Goal: Use online tool/utility

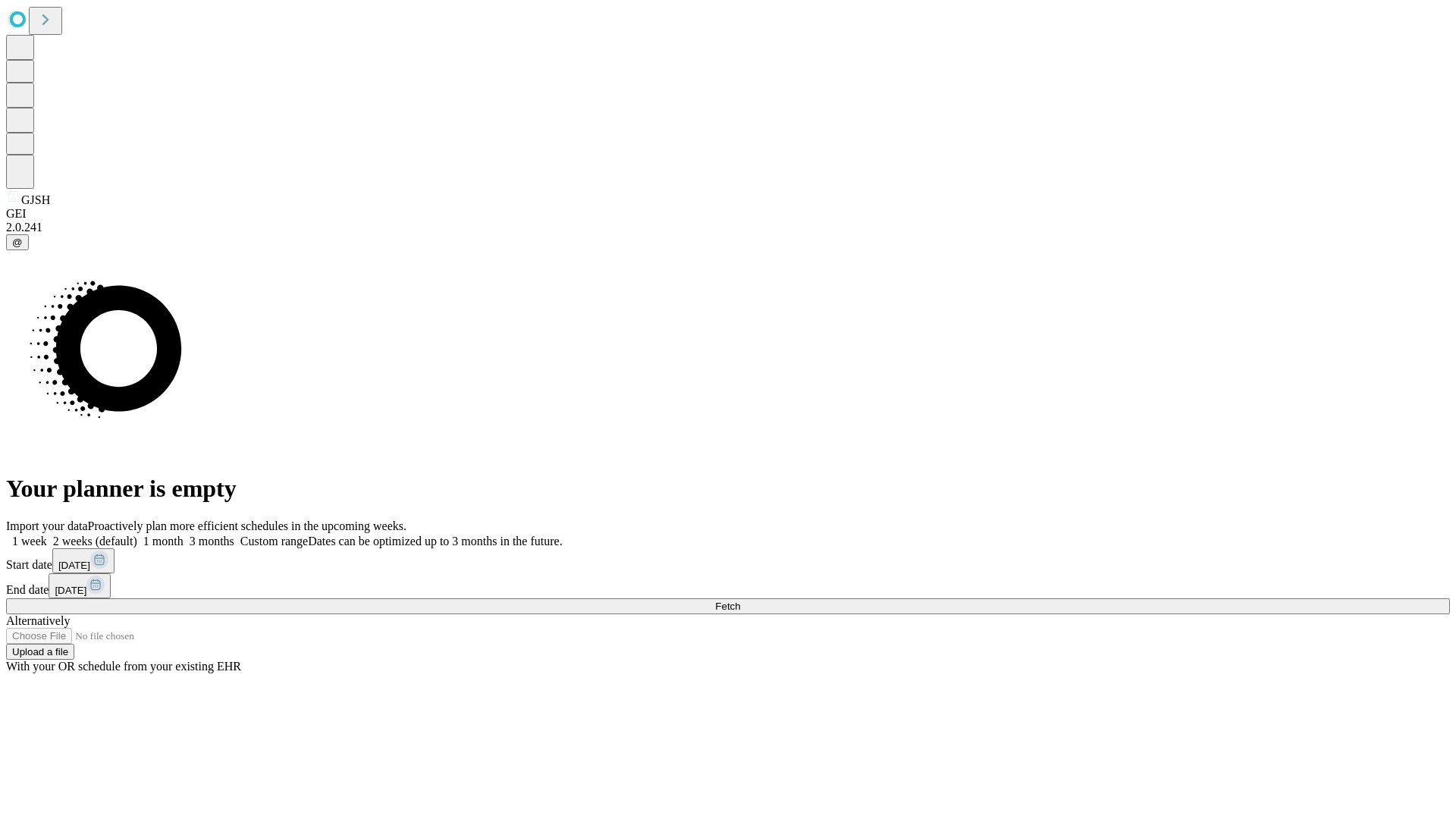
click at [741, 601] on span "Fetch" at bounding box center [728, 606] width 25 height 12
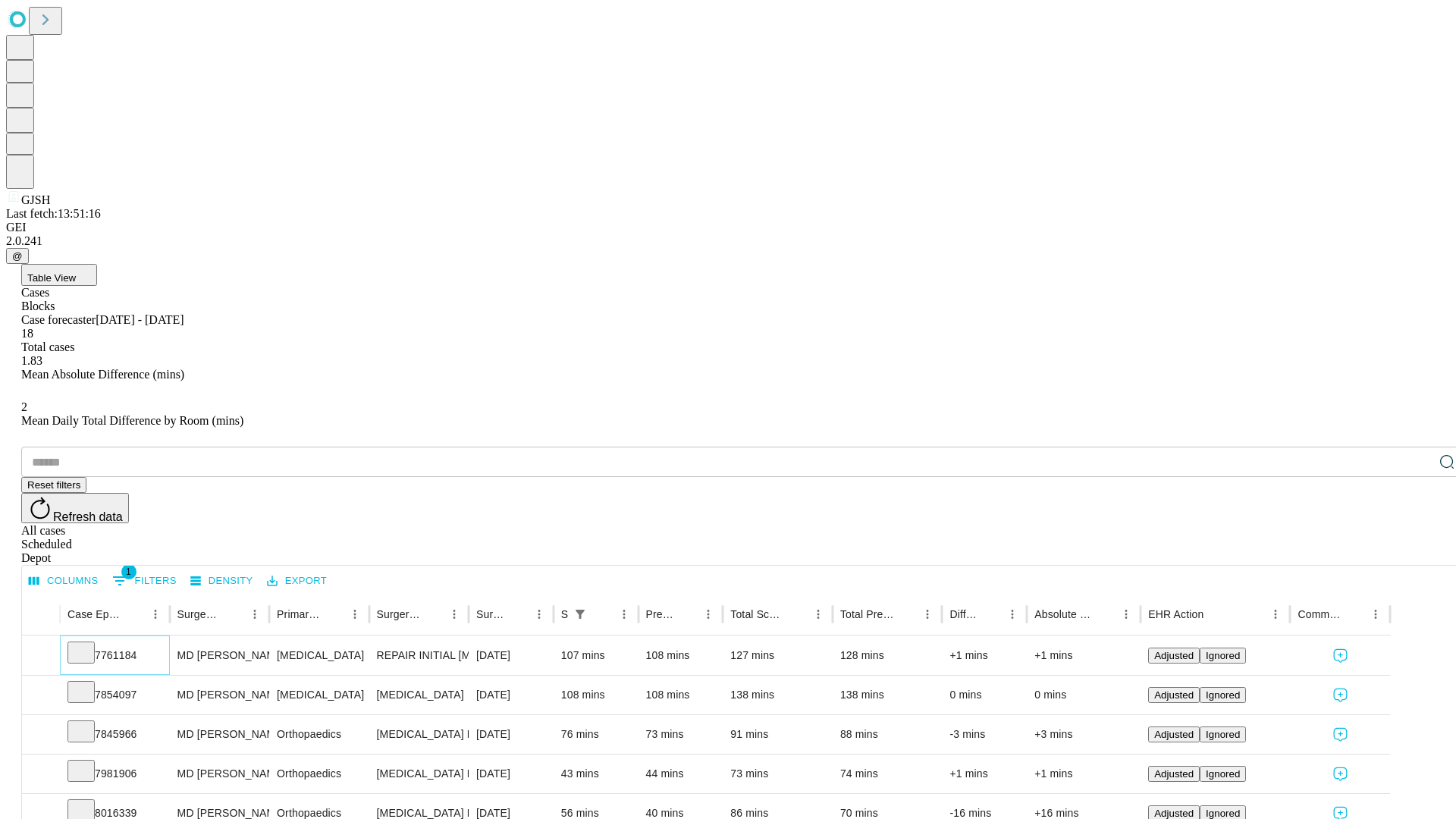
click at [89, 644] on icon at bounding box center [81, 651] width 15 height 15
